Goal: Check status: Check status

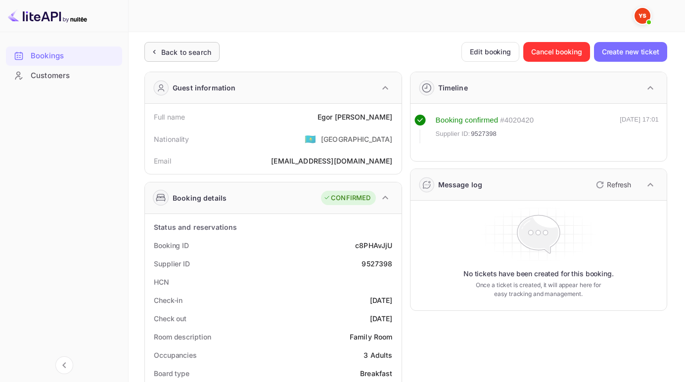
click at [166, 54] on div "Back to search" at bounding box center [186, 52] width 50 height 10
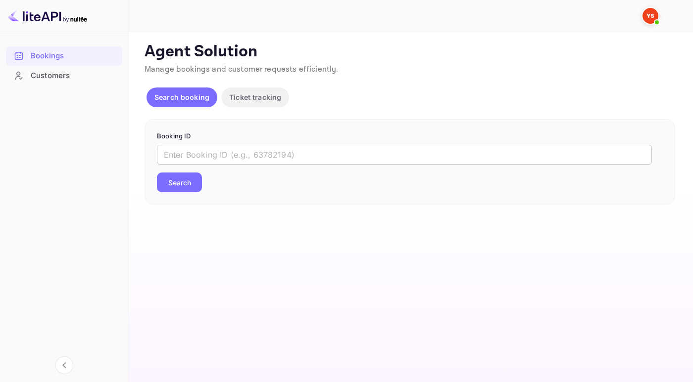
click at [205, 159] on input "text" at bounding box center [404, 155] width 495 height 20
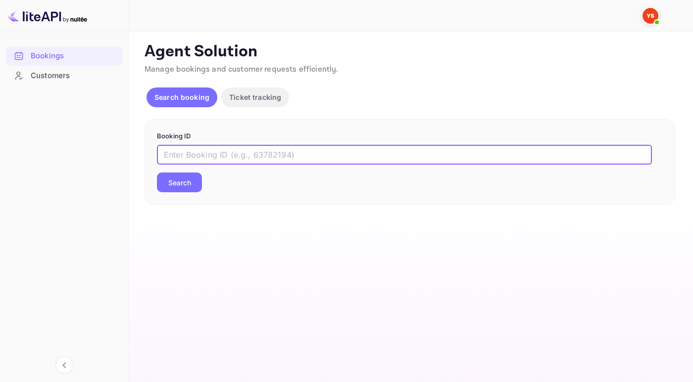
paste input "9612838"
click at [157, 173] on button "Search" at bounding box center [179, 183] width 45 height 20
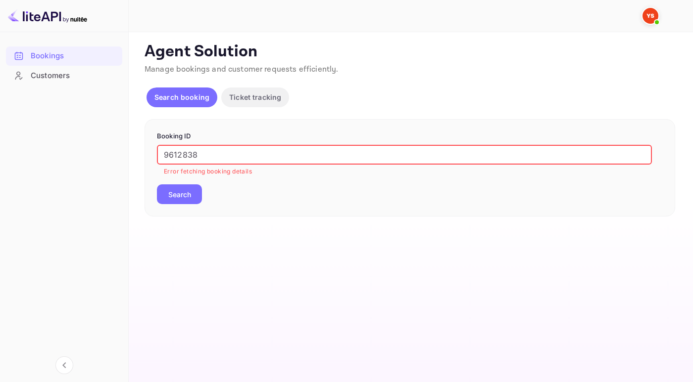
click at [167, 154] on input "9612838" at bounding box center [404, 155] width 495 height 20
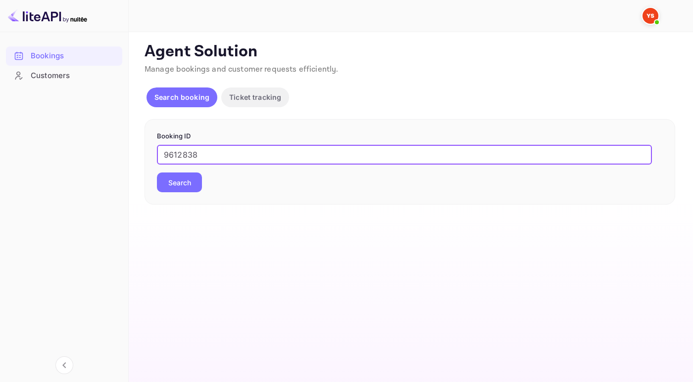
type input "9612838"
click at [196, 177] on button "Search" at bounding box center [179, 183] width 45 height 20
